Goal: Transaction & Acquisition: Purchase product/service

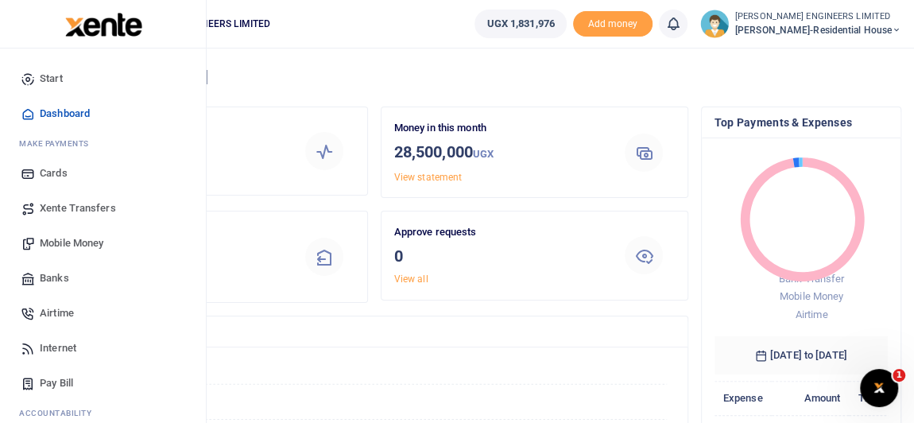
click at [60, 242] on span "Mobile Money" at bounding box center [72, 243] width 64 height 16
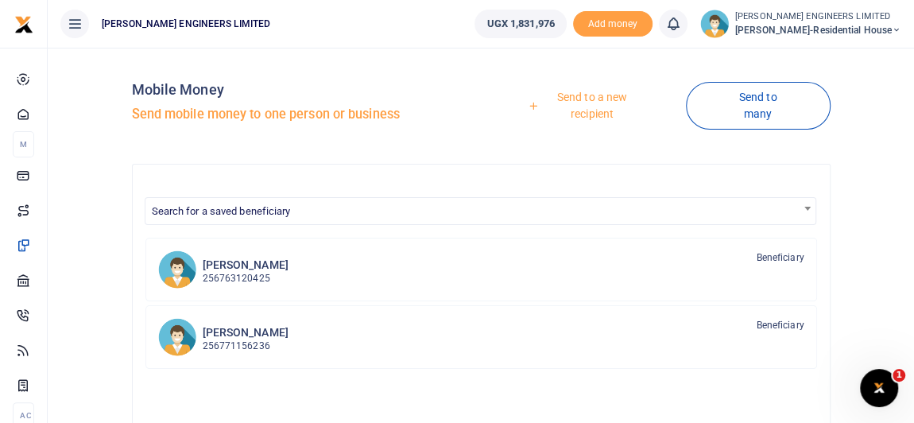
click at [590, 95] on link "Send to a new recipient" at bounding box center [586, 105] width 199 height 45
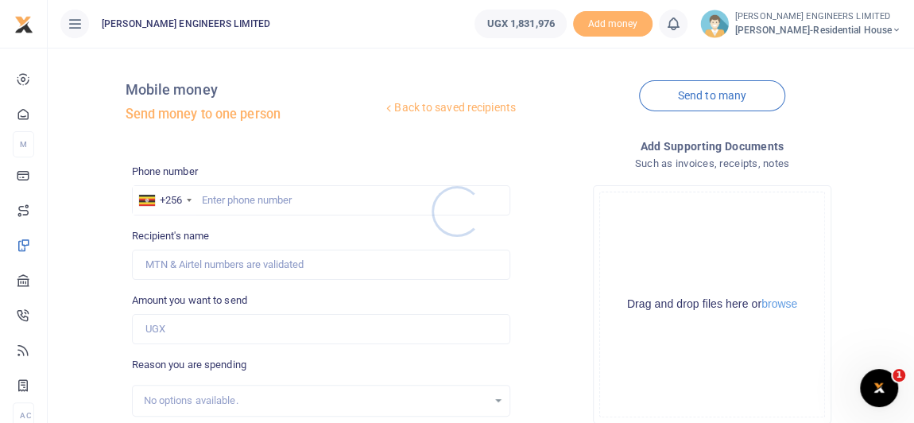
click at [227, 203] on div at bounding box center [457, 211] width 914 height 423
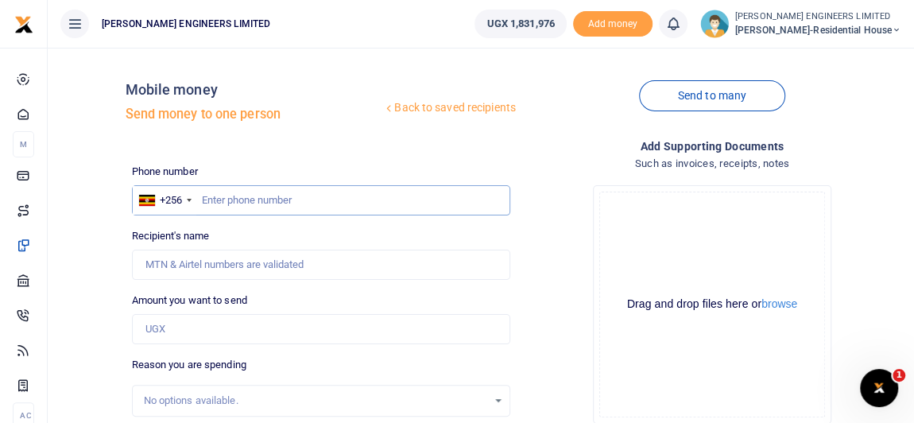
click at [249, 199] on input "text" at bounding box center [321, 200] width 378 height 30
type input "760684760"
type input "[PERSON_NAME]"
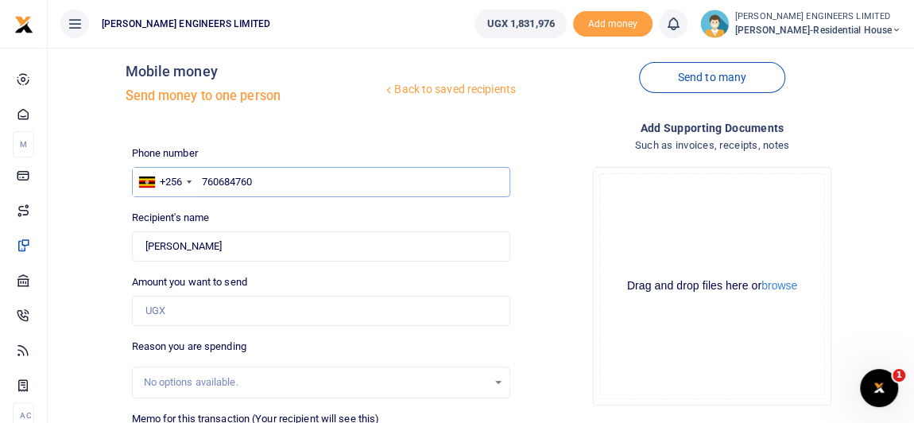
scroll to position [72, 0]
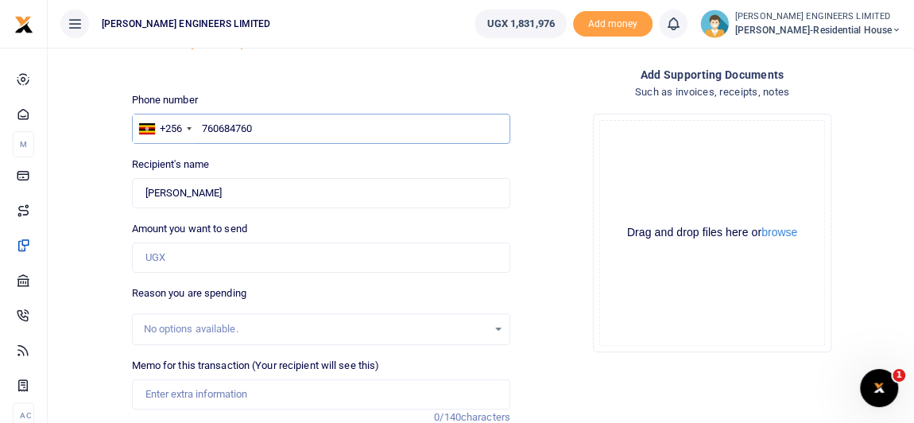
type input "760684760"
click at [181, 257] on input "Amount you want to send" at bounding box center [321, 257] width 378 height 30
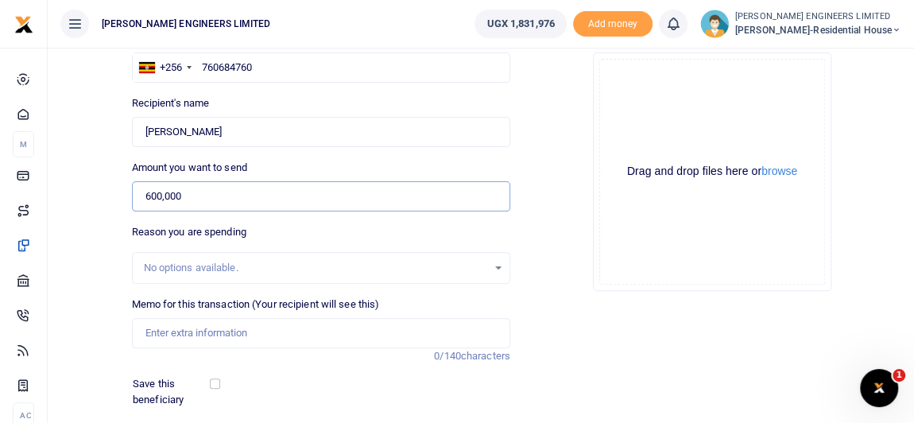
scroll to position [144, 0]
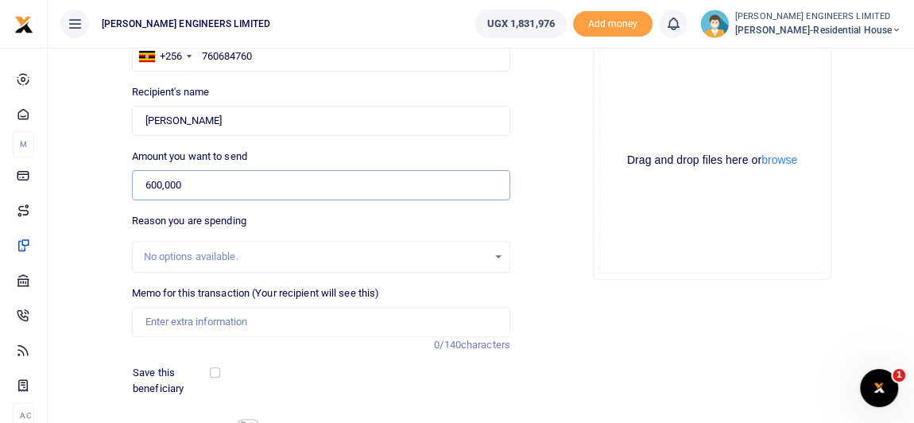
type input "600,000"
click at [168, 327] on input "Memo for this transaction (Your recipient will see this)" at bounding box center [321, 322] width 378 height 30
drag, startPoint x: 147, startPoint y: 320, endPoint x: 175, endPoint y: 324, distance: 28.1
click at [151, 320] on input "payment" at bounding box center [321, 322] width 378 height 30
click at [195, 321] on input "Payment" at bounding box center [321, 322] width 378 height 30
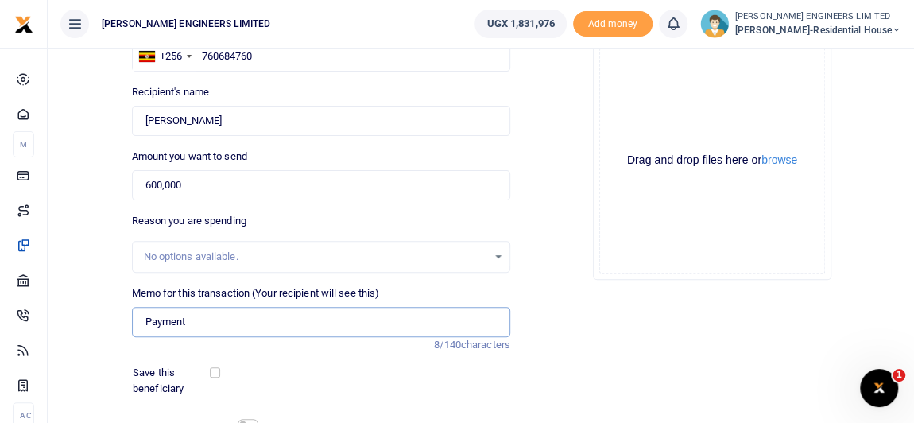
click at [194, 319] on input "Payment" at bounding box center [321, 322] width 378 height 30
click at [325, 319] on input "Payment" at bounding box center [321, 322] width 378 height 30
click at [408, 118] on input "Found" at bounding box center [321, 121] width 378 height 30
click at [189, 320] on input "Payment" at bounding box center [321, 322] width 378 height 30
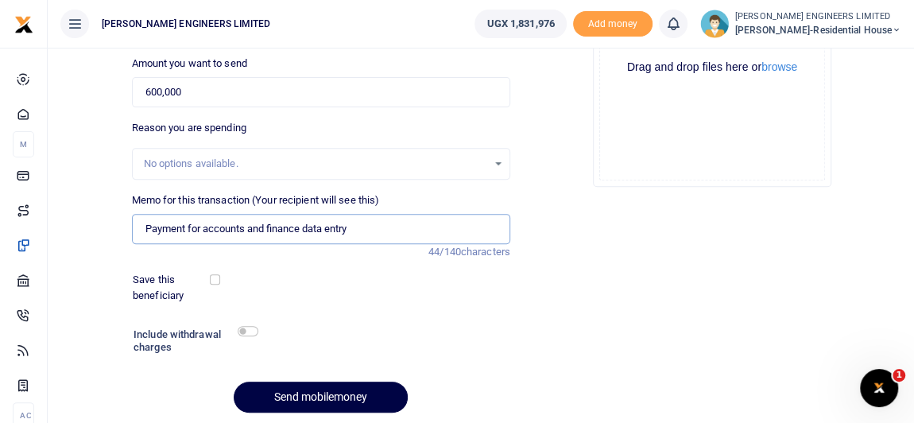
scroll to position [288, 0]
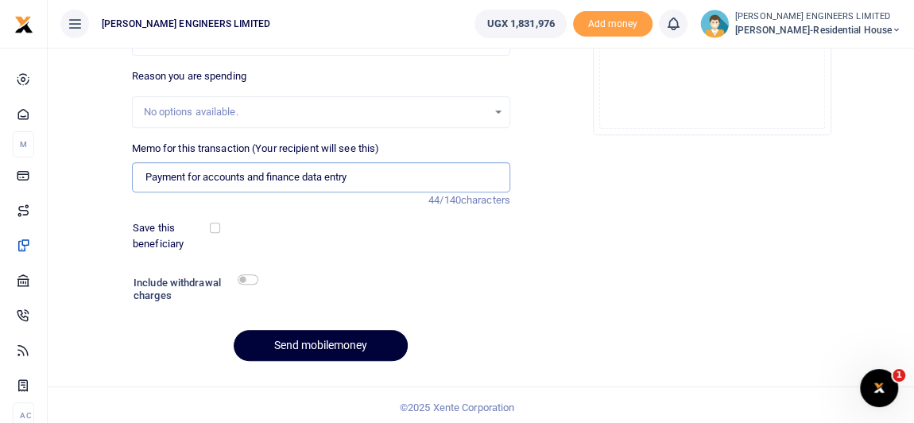
type input "Payment for accounts and finance data entry"
click at [345, 346] on button "Send mobilemoney" at bounding box center [321, 345] width 174 height 31
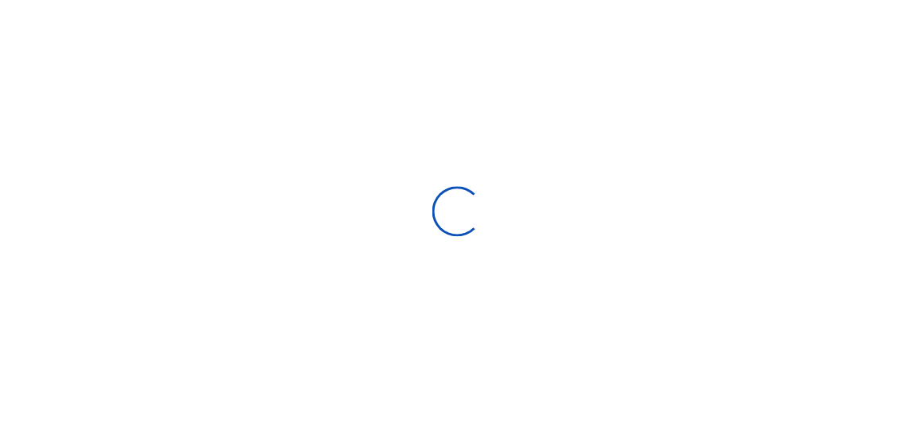
scroll to position [288, 0]
select select "Loading bundles"
select select
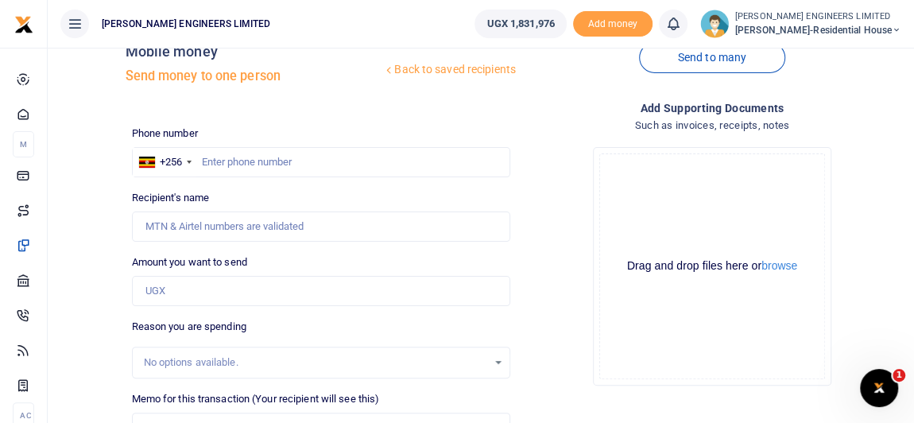
scroll to position [0, 0]
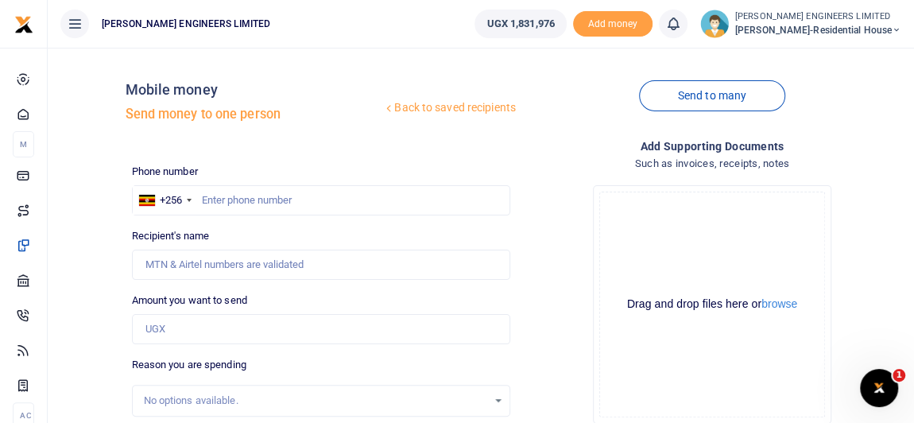
click at [679, 29] on icon at bounding box center [673, 23] width 16 height 17
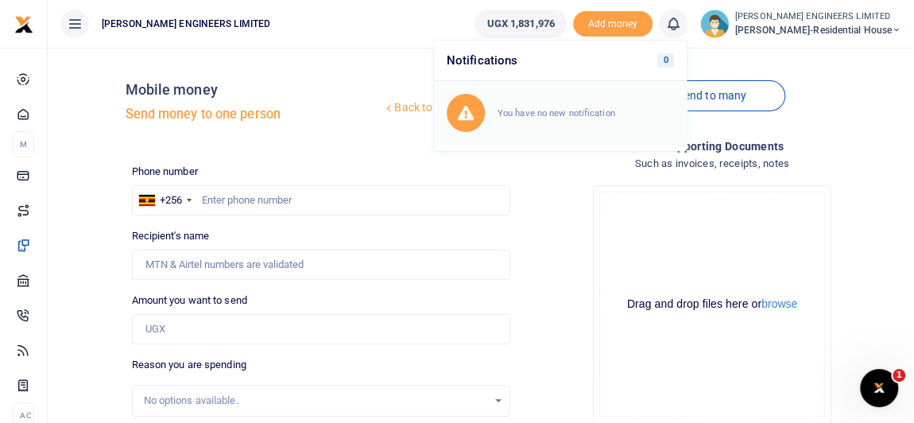
click at [568, 110] on small "You have no new notification" at bounding box center [556, 112] width 118 height 11
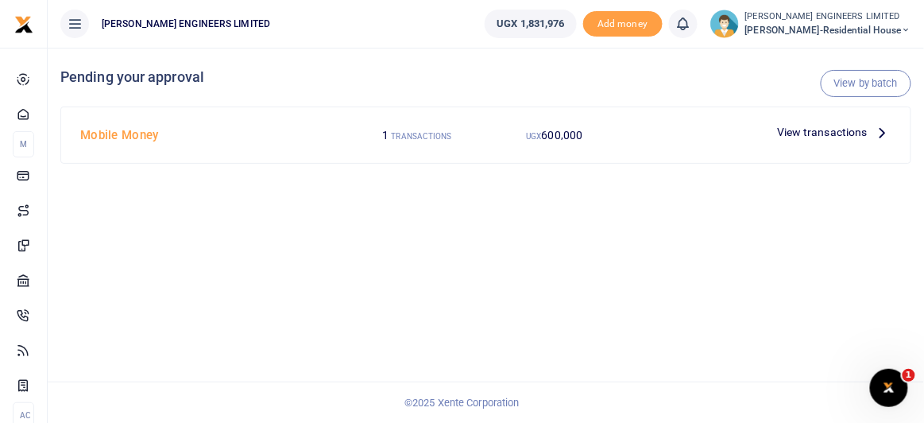
click at [782, 133] on span "View transactions" at bounding box center [822, 131] width 91 height 17
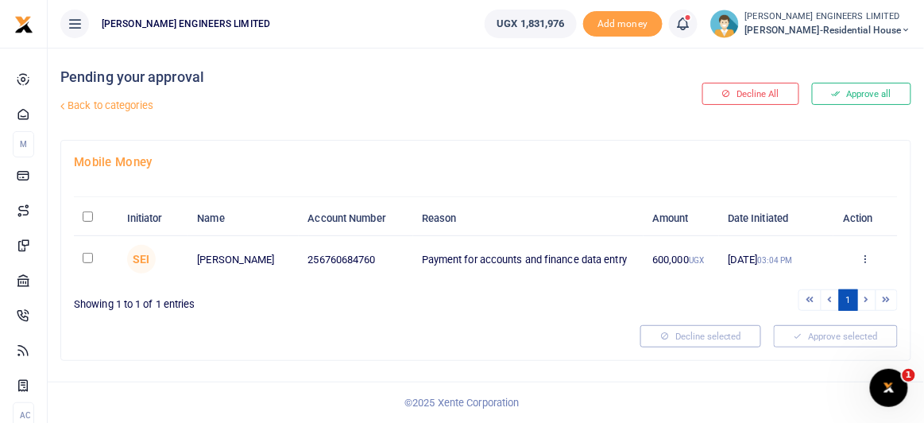
click at [88, 257] on input "checkbox" at bounding box center [88, 258] width 10 height 10
checkbox input "true"
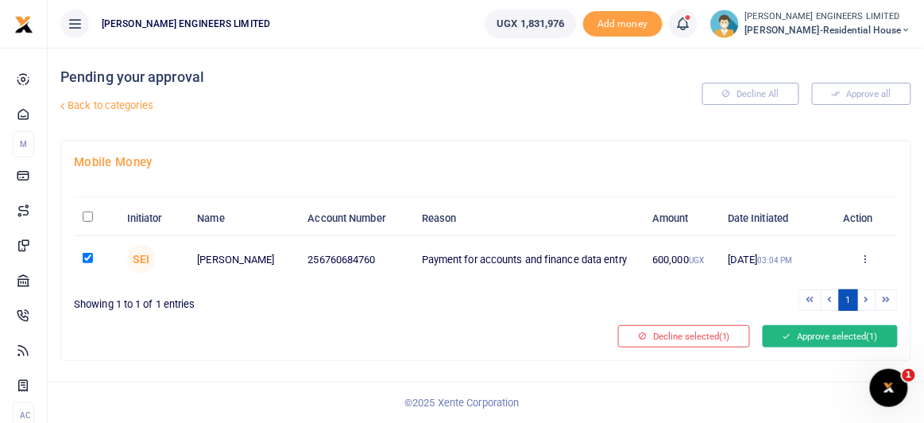
click at [825, 334] on button "Approve selected (1)" at bounding box center [830, 336] width 135 height 22
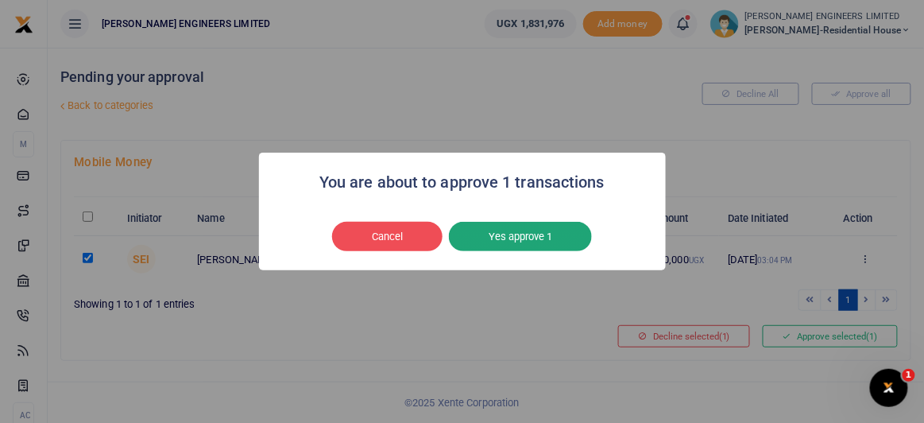
click at [531, 240] on button "Yes approve 1" at bounding box center [520, 237] width 143 height 30
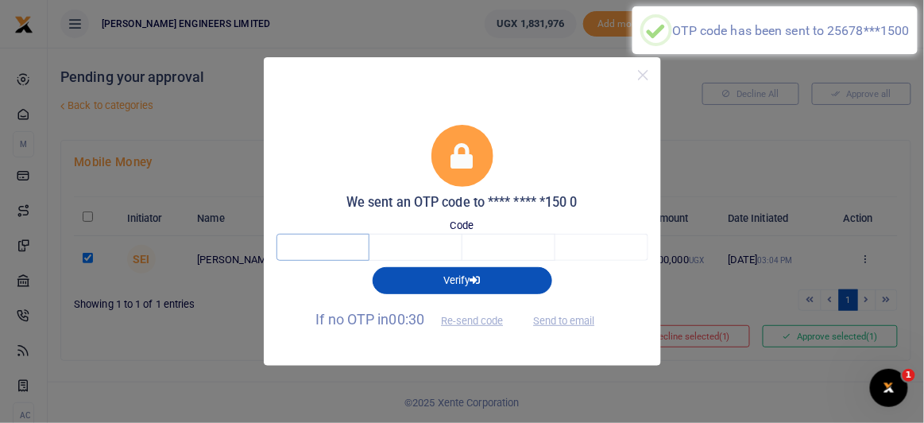
click at [337, 250] on input "text" at bounding box center [323, 247] width 93 height 27
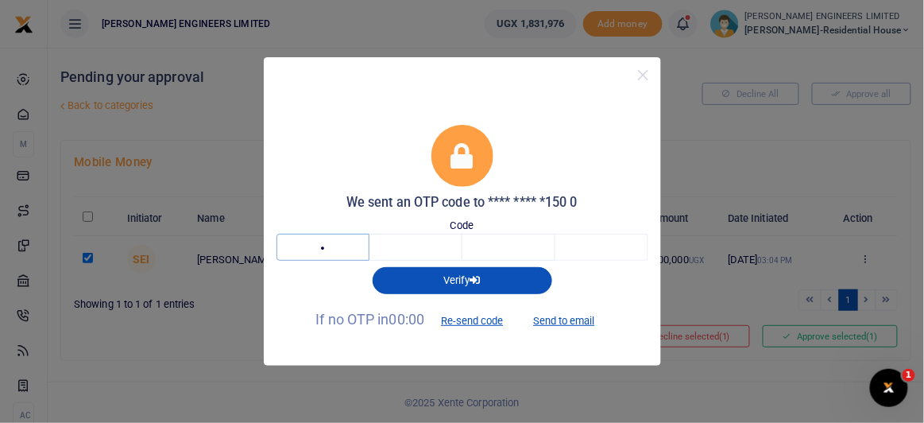
type input "9"
type input "7"
type input "8"
type input "6"
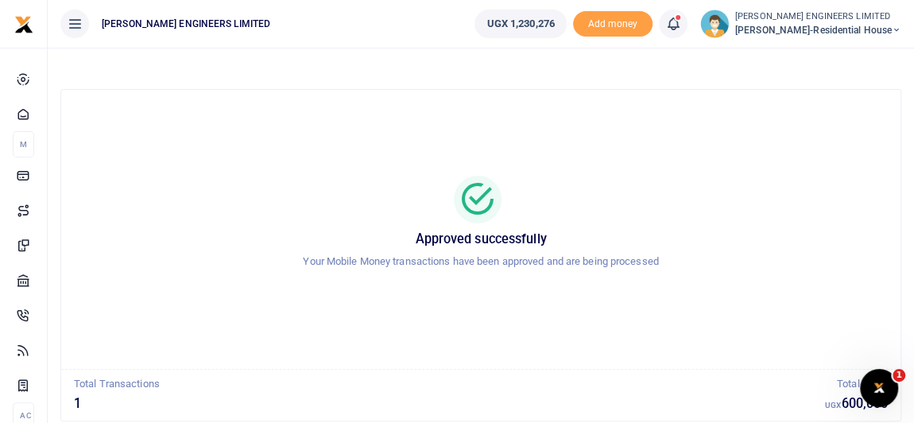
click at [895, 29] on icon at bounding box center [897, 30] width 10 height 11
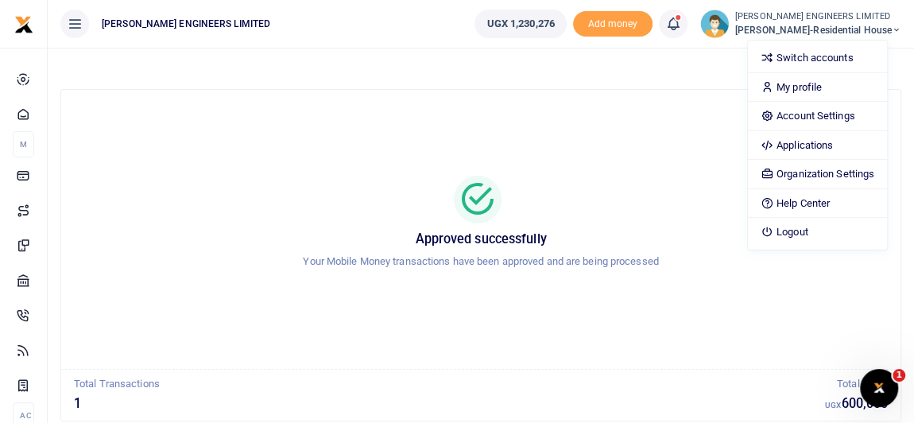
click at [496, 77] on div at bounding box center [480, 68] width 841 height 41
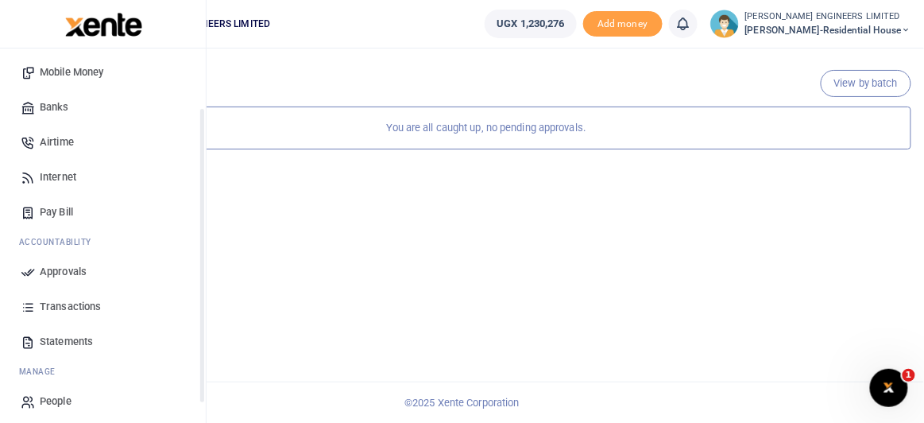
scroll to position [178, 0]
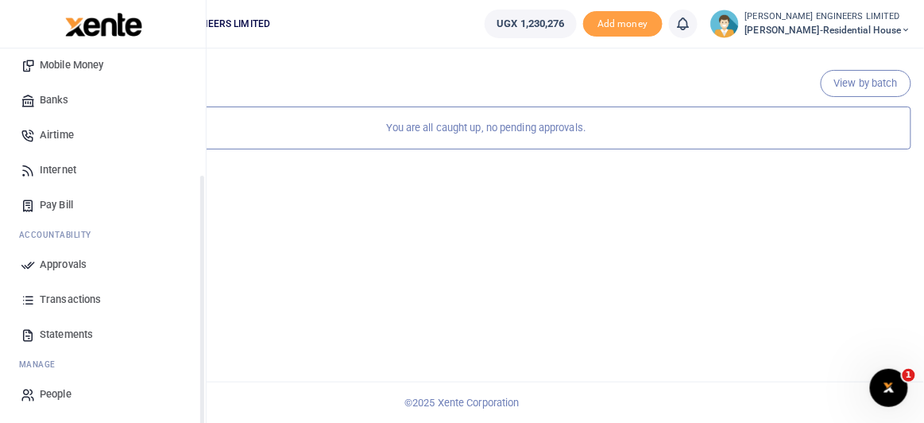
click at [67, 297] on span "Transactions" at bounding box center [70, 300] width 61 height 16
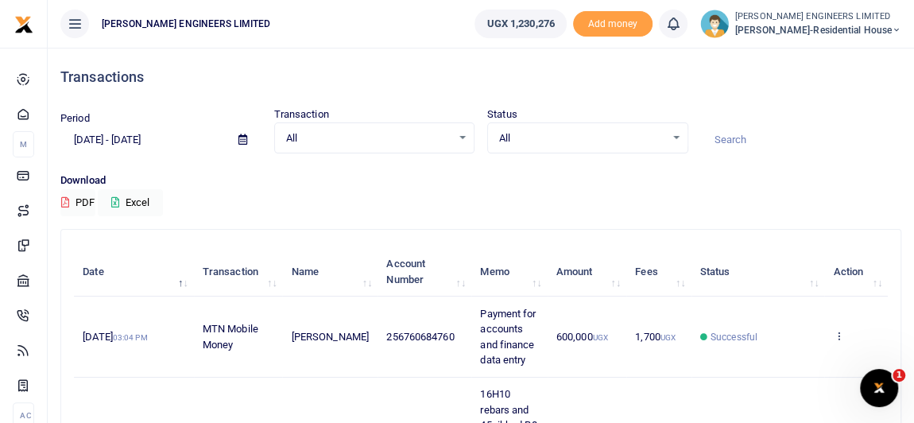
click at [894, 30] on icon at bounding box center [897, 30] width 10 height 11
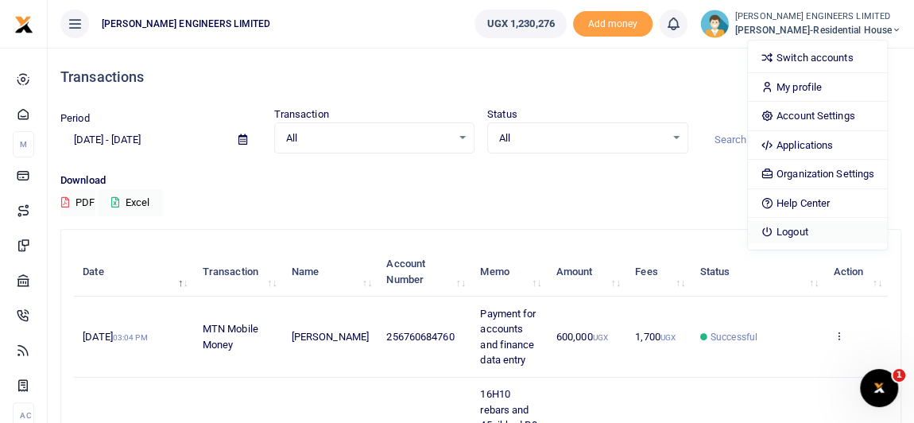
click at [818, 233] on link "Logout" at bounding box center [817, 232] width 139 height 22
